Goal: Information Seeking & Learning: Learn about a topic

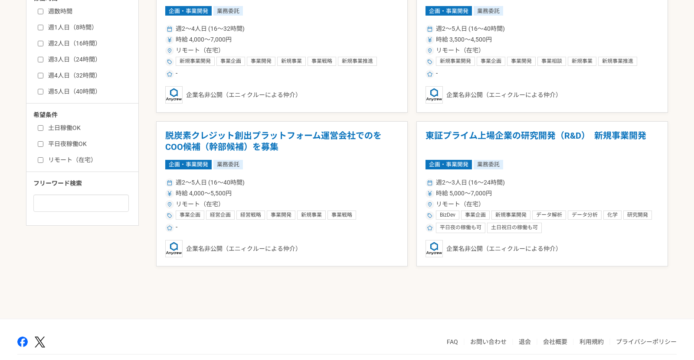
scroll to position [413, 0]
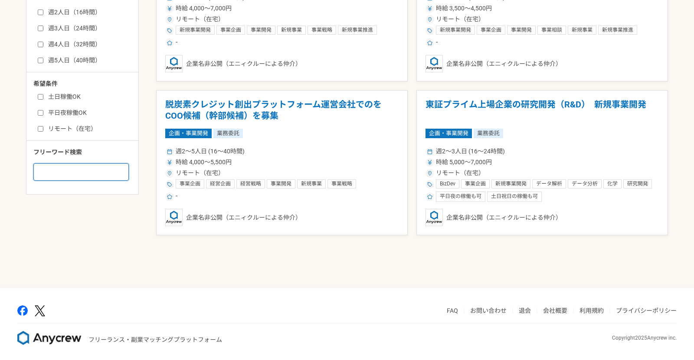
click at [86, 170] on input at bounding box center [80, 171] width 95 height 17
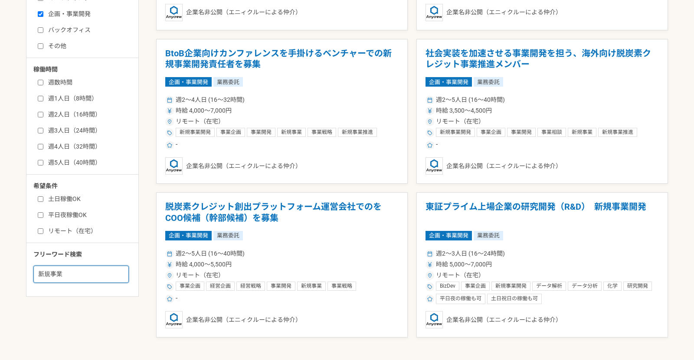
scroll to position [413, 0]
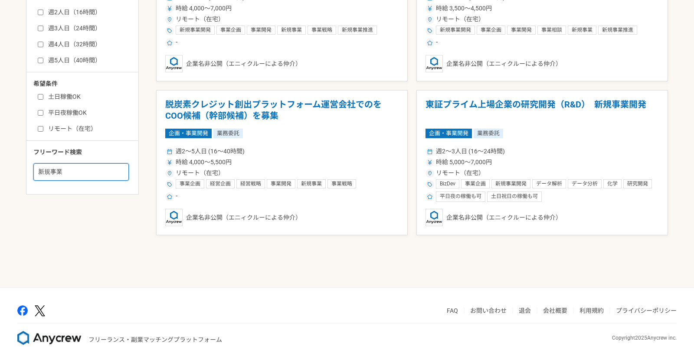
drag, startPoint x: 48, startPoint y: 168, endPoint x: 20, endPoint y: 168, distance: 28.2
click at [20, 168] on main "募集中の案件のみ表示 職種 エンジニア デザイナー ライター 営業 マーケティング 企画・事業開発 バックオフィス その他 稼働時間 週数時間 週1人日（8時…" at bounding box center [347, 27] width 694 height 522
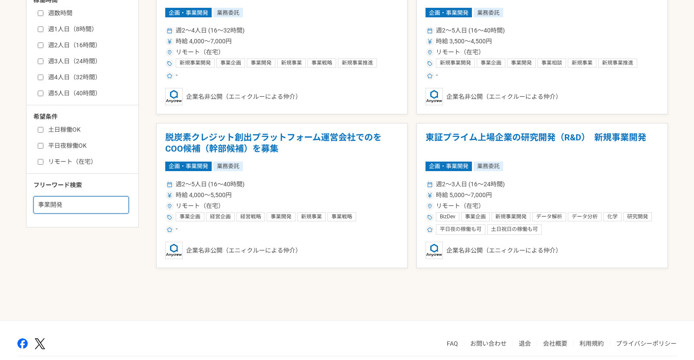
scroll to position [413, 0]
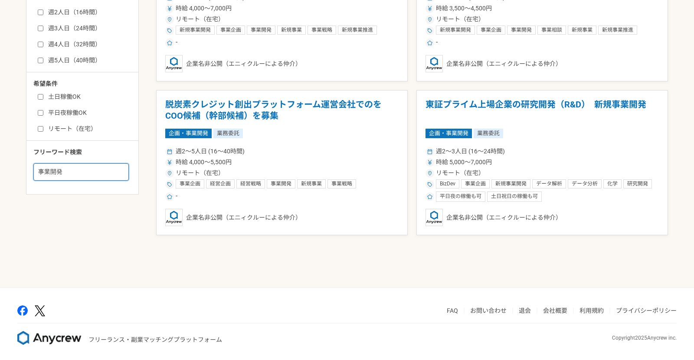
drag, startPoint x: 72, startPoint y: 173, endPoint x: 0, endPoint y: 163, distance: 72.6
click at [0, 163] on main "募集中の案件のみ表示 職種 エンジニア デザイナー ライター 営業 マーケティング 企画・事業開発 バックオフィス その他 稼働時間 週数時間 週1人日（8時…" at bounding box center [347, 27] width 694 height 522
type input "スタートアップ"
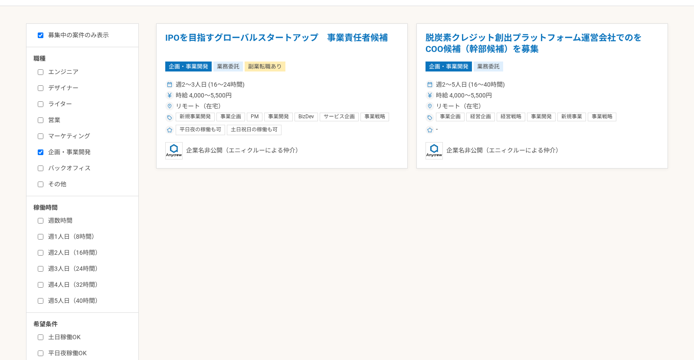
scroll to position [163, 0]
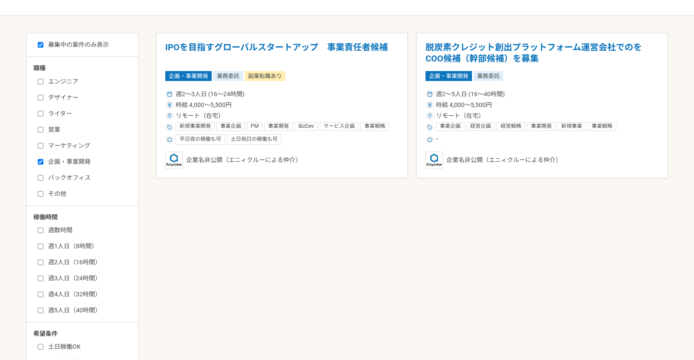
click at [40, 157] on label "企画・事業開発" at bounding box center [88, 161] width 100 height 9
click at [40, 159] on input "企画・事業開発" at bounding box center [41, 162] width 6 height 6
checkbox input "false"
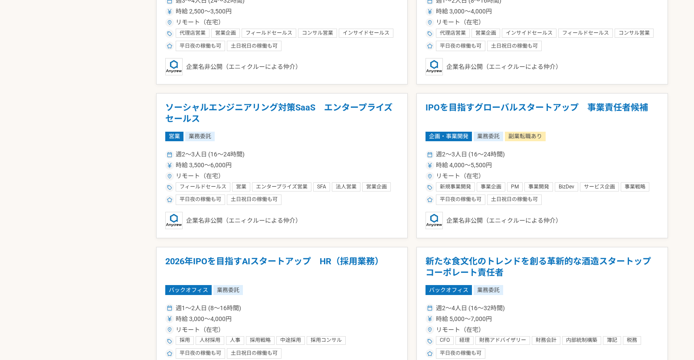
scroll to position [1180, 0]
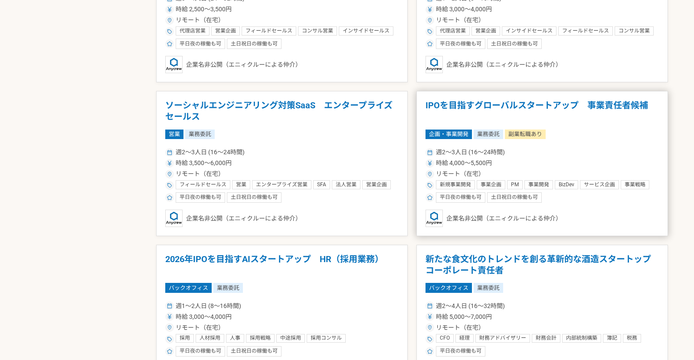
click at [488, 101] on h1 "IPOを目指すグローバルスタートアップ　事業責任者候補" at bounding box center [541, 111] width 233 height 22
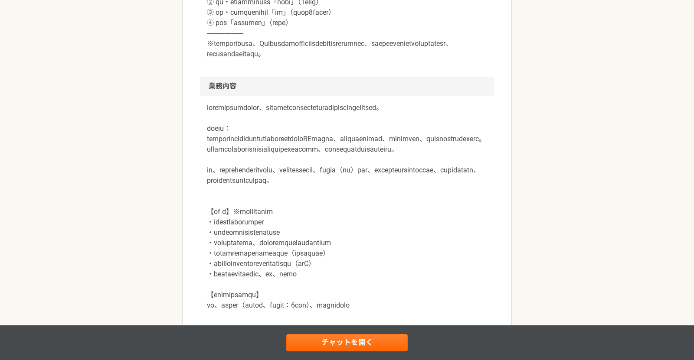
scroll to position [514, 0]
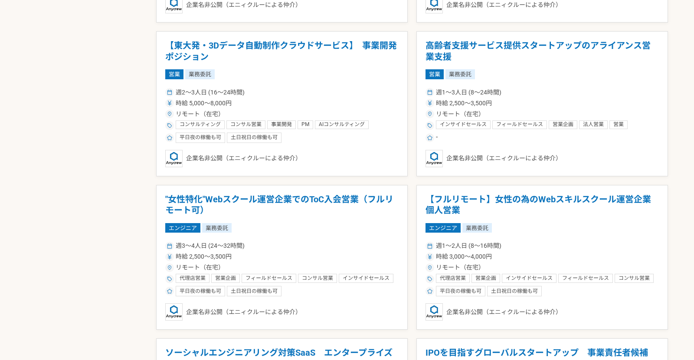
scroll to position [934, 0]
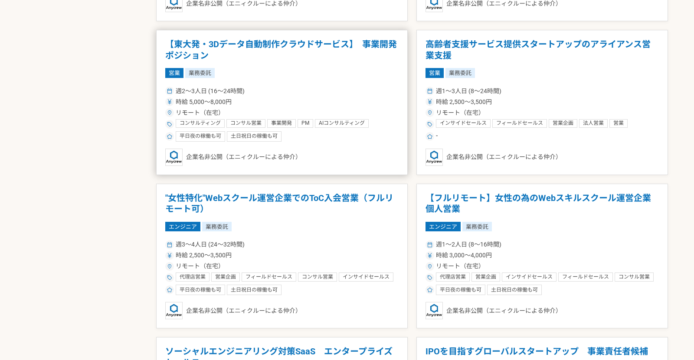
click at [331, 42] on h1 "【東大発・3Dデータ自動制作クラウドサービス】　事業開発ポジション" at bounding box center [281, 50] width 233 height 22
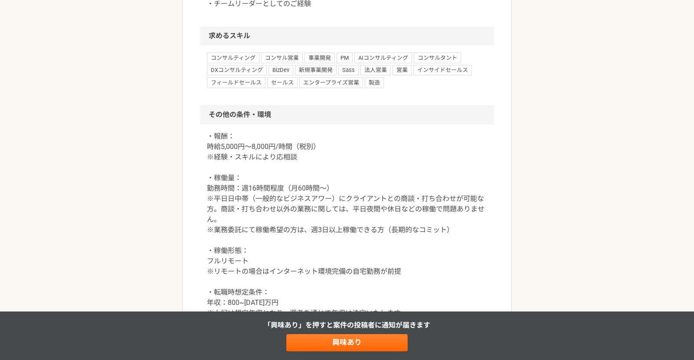
scroll to position [995, 0]
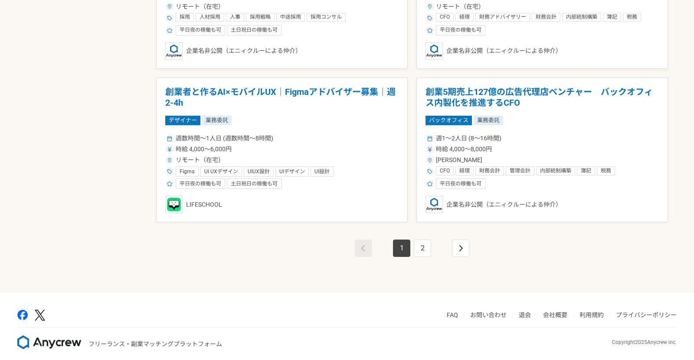
scroll to position [1503, 0]
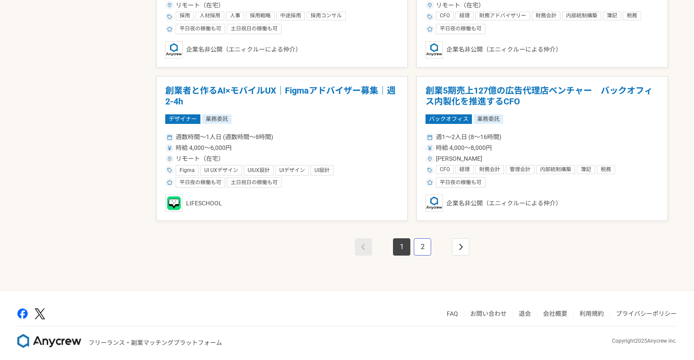
click at [425, 247] on link "2" at bounding box center [422, 246] width 17 height 17
